Goal: Information Seeking & Learning: Learn about a topic

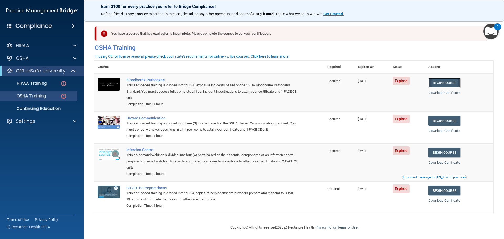
click at [450, 81] on link "Begin Course" at bounding box center [444, 83] width 32 height 10
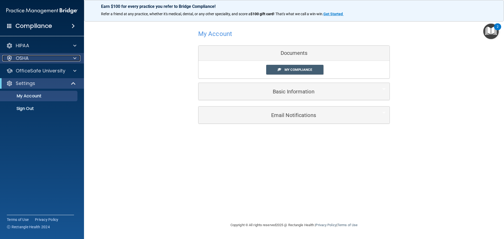
click at [77, 60] on div at bounding box center [73, 58] width 13 height 6
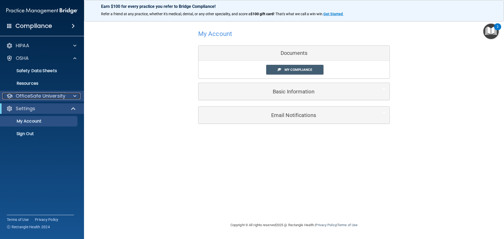
click at [74, 95] on span at bounding box center [74, 96] width 3 height 6
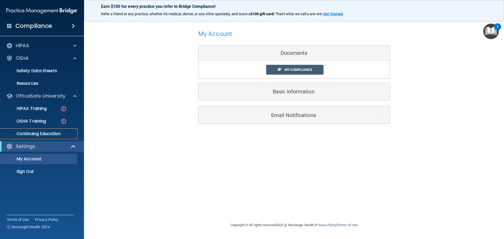
click at [63, 131] on p "Continuing Education" at bounding box center [39, 133] width 72 height 5
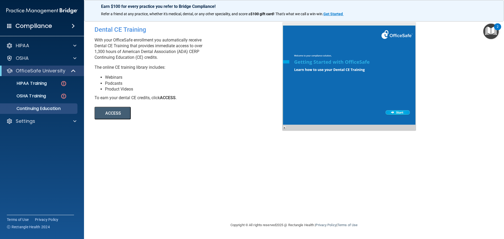
click at [393, 112] on div at bounding box center [349, 76] width 134 height 109
click at [112, 112] on button "ACCESS" at bounding box center [112, 113] width 36 height 13
click at [72, 62] on div "OSHA" at bounding box center [42, 58] width 84 height 10
click at [74, 61] on span at bounding box center [74, 58] width 3 height 6
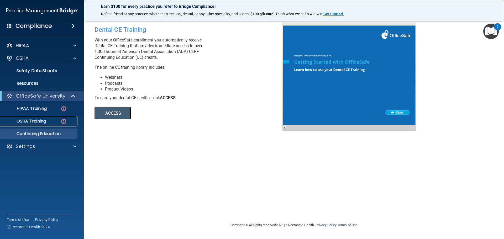
click at [63, 119] on img at bounding box center [63, 121] width 7 height 7
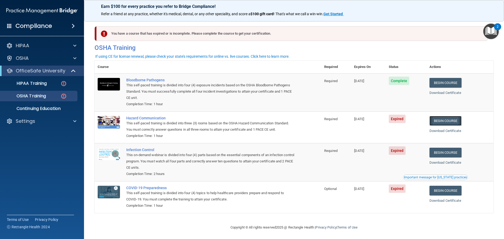
click at [442, 123] on link "Begin Course" at bounding box center [445, 121] width 32 height 10
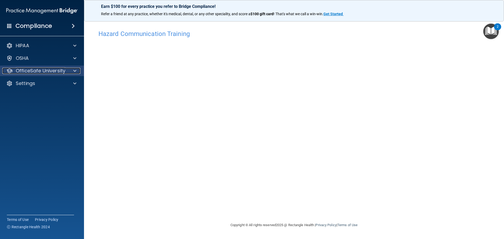
click at [77, 70] on div at bounding box center [73, 71] width 13 height 6
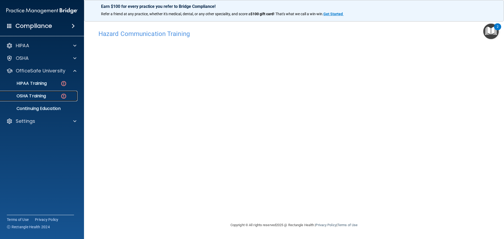
click at [61, 99] on img at bounding box center [63, 96] width 7 height 7
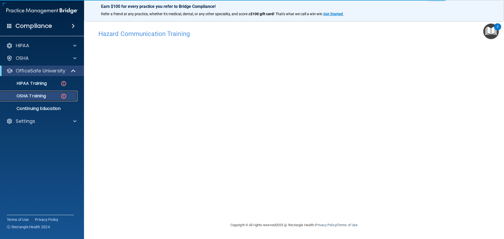
click at [51, 98] on div "OSHA Training" at bounding box center [39, 95] width 72 height 5
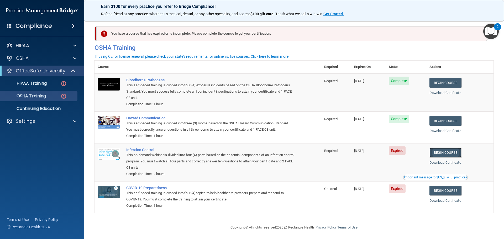
click at [445, 152] on link "Begin Course" at bounding box center [445, 153] width 32 height 10
